Goal: Check status: Check status

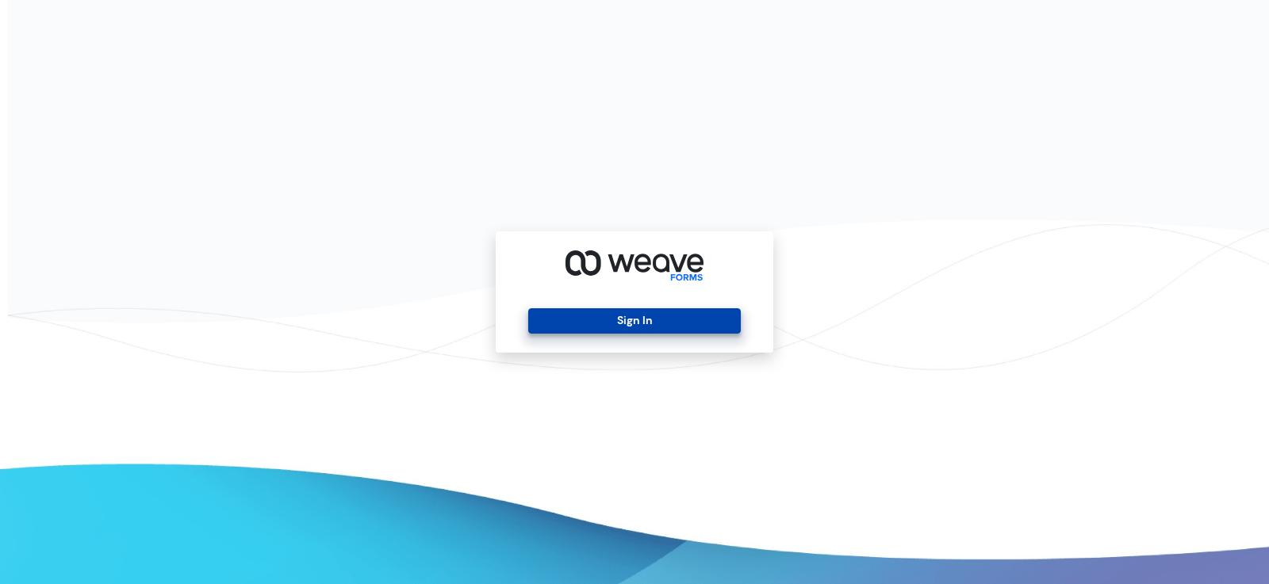
click at [628, 317] on button "Sign In" at bounding box center [634, 320] width 212 height 25
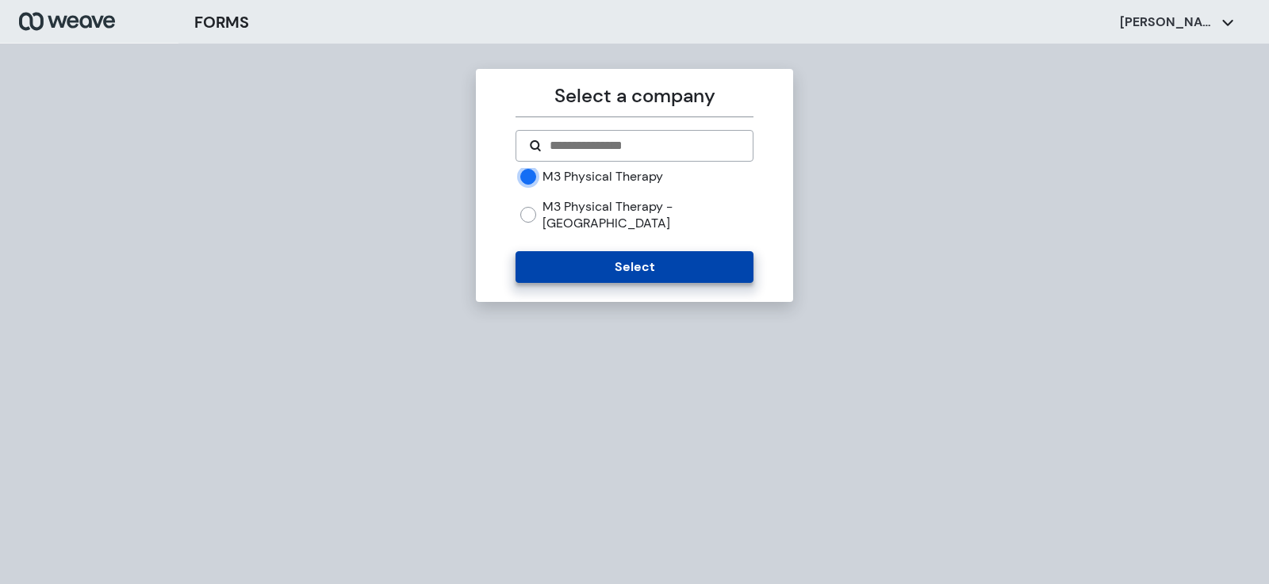
click at [603, 255] on button "Select" at bounding box center [633, 267] width 237 height 32
